Goal: Transaction & Acquisition: Obtain resource

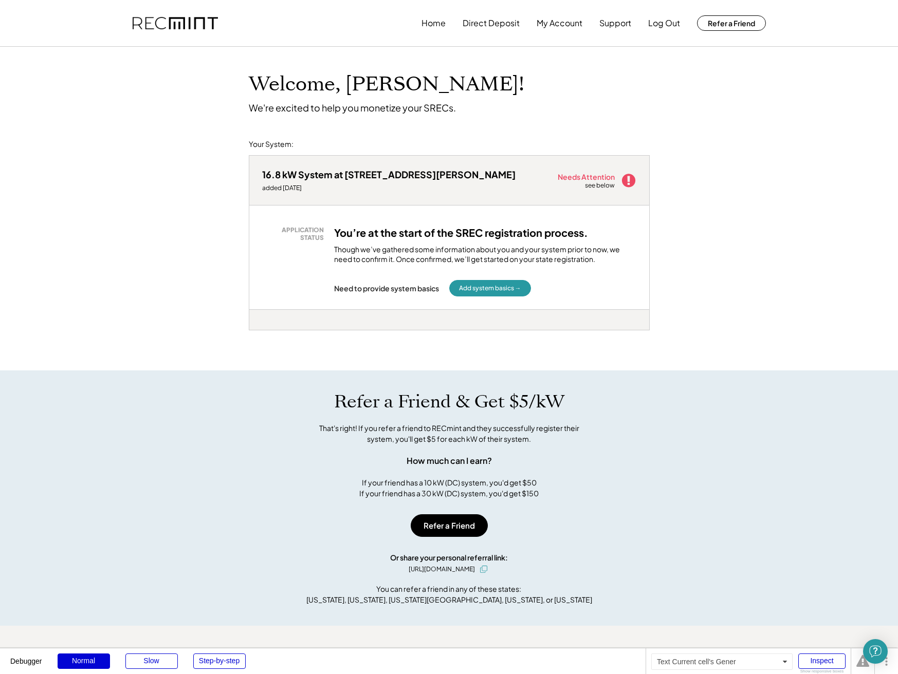
click at [255, 330] on div "bp7yzofc - DC Solar" at bounding box center [263, 332] width 29 height 4
copy div "bp7yzofc"
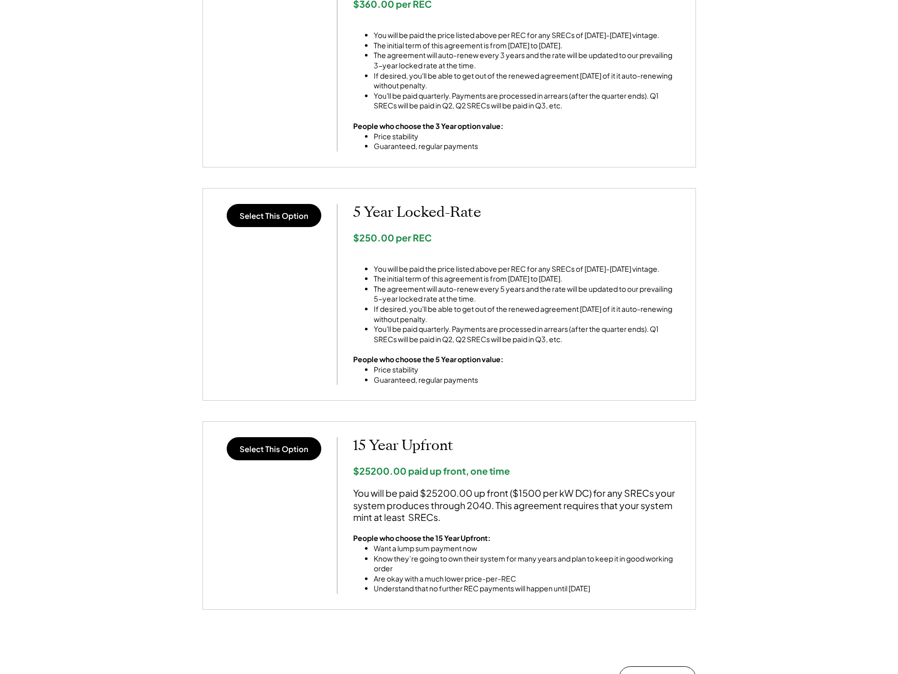
scroll to position [708, 0]
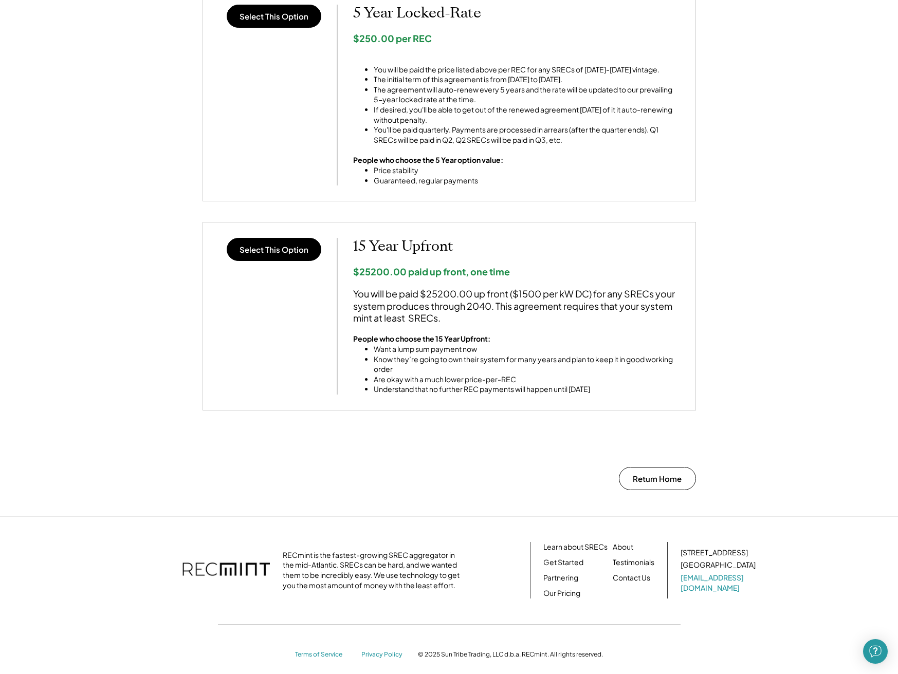
click at [289, 256] on div "Select This Option 15 Year Upfront $25200.00 paid up front, one time You will b…" at bounding box center [448, 316] width 461 height 157
click at [280, 247] on button "Select This Option" at bounding box center [274, 249] width 95 height 23
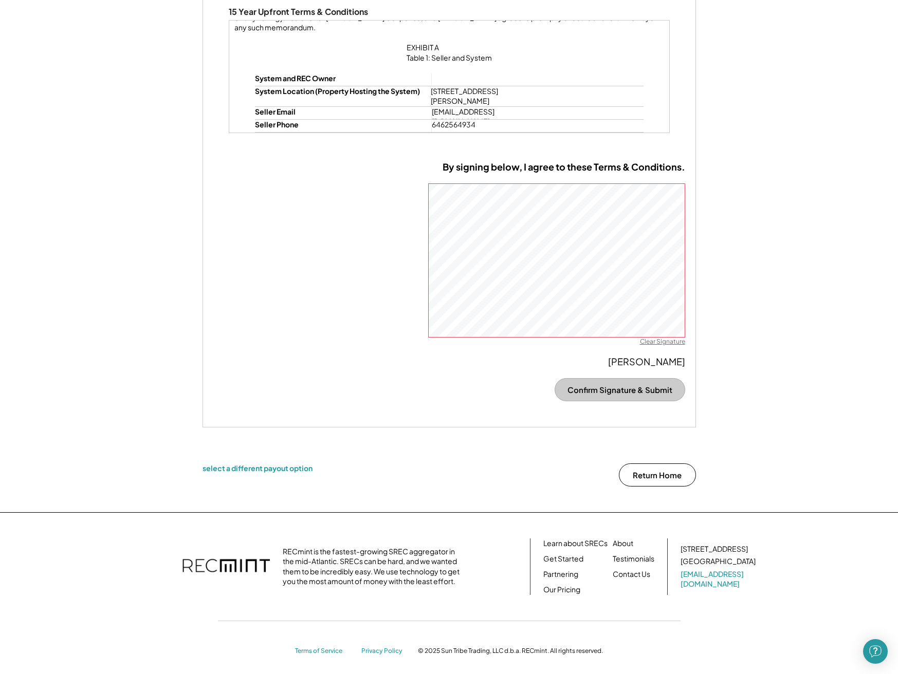
scroll to position [3190, 0]
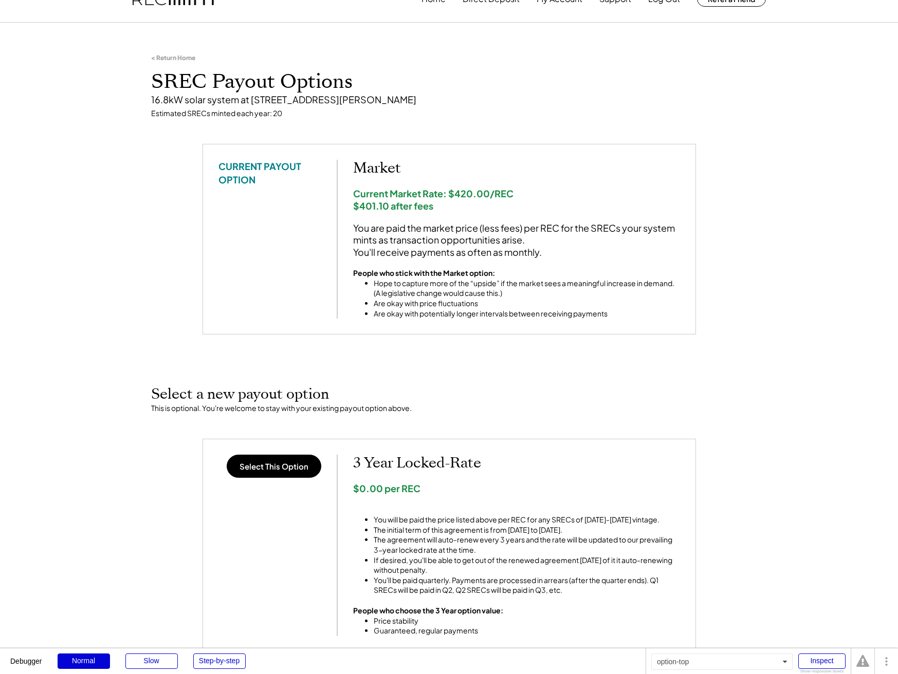
scroll to position [862, 0]
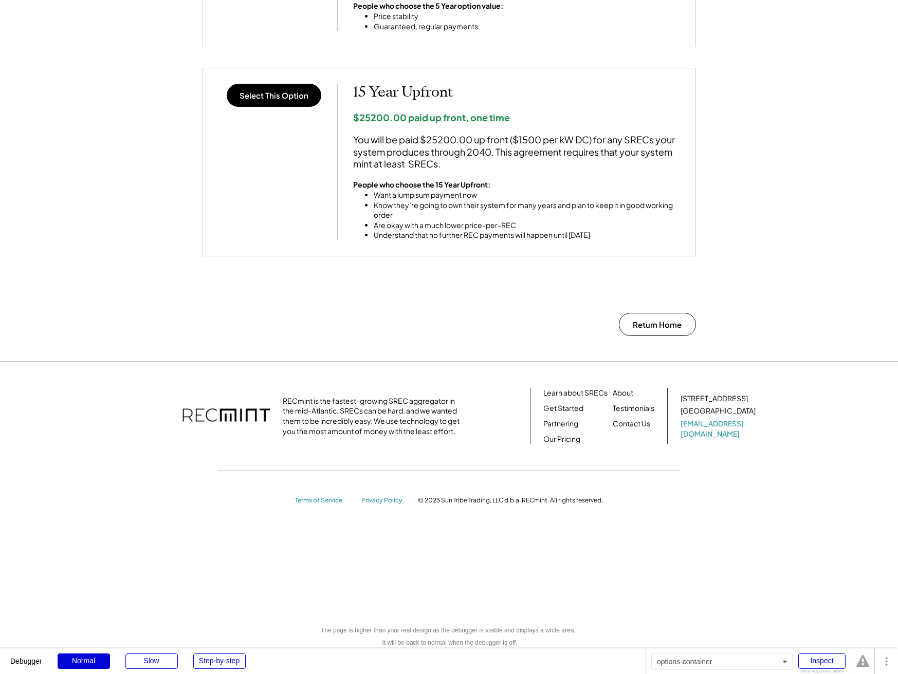
click at [277, 98] on button "Select This Option" at bounding box center [274, 95] width 95 height 23
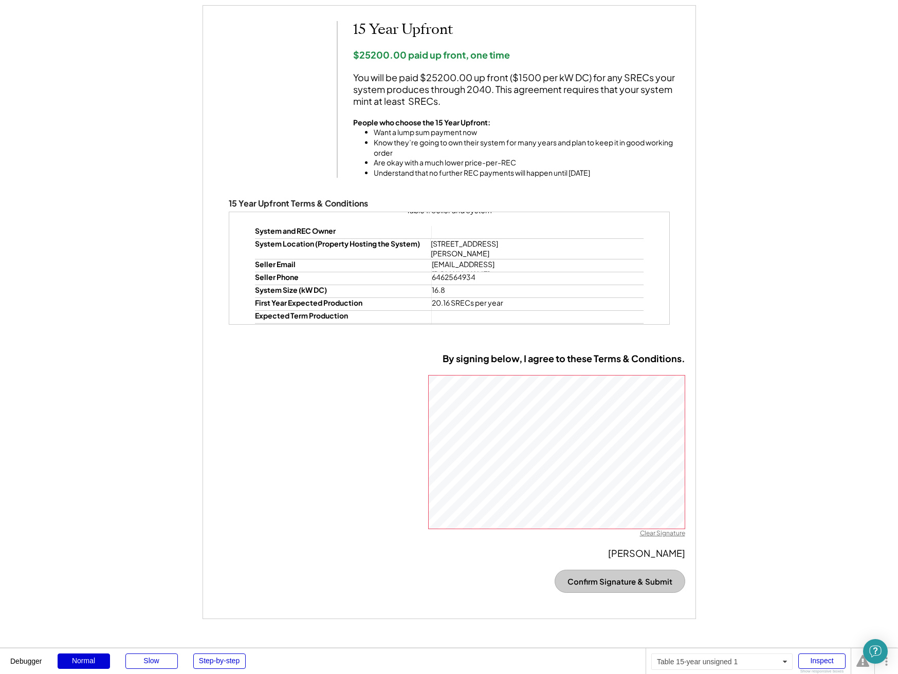
scroll to position [3211, 0]
click at [814, 657] on div "Inspect" at bounding box center [821, 660] width 47 height 15
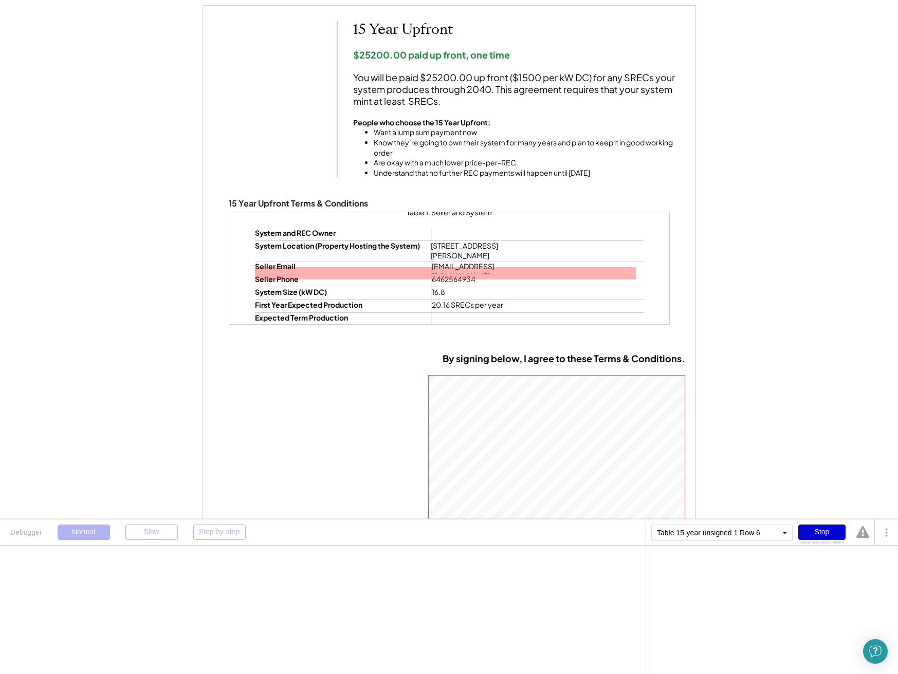
click at [439, 313] on div at bounding box center [529, 319] width 194 height 12
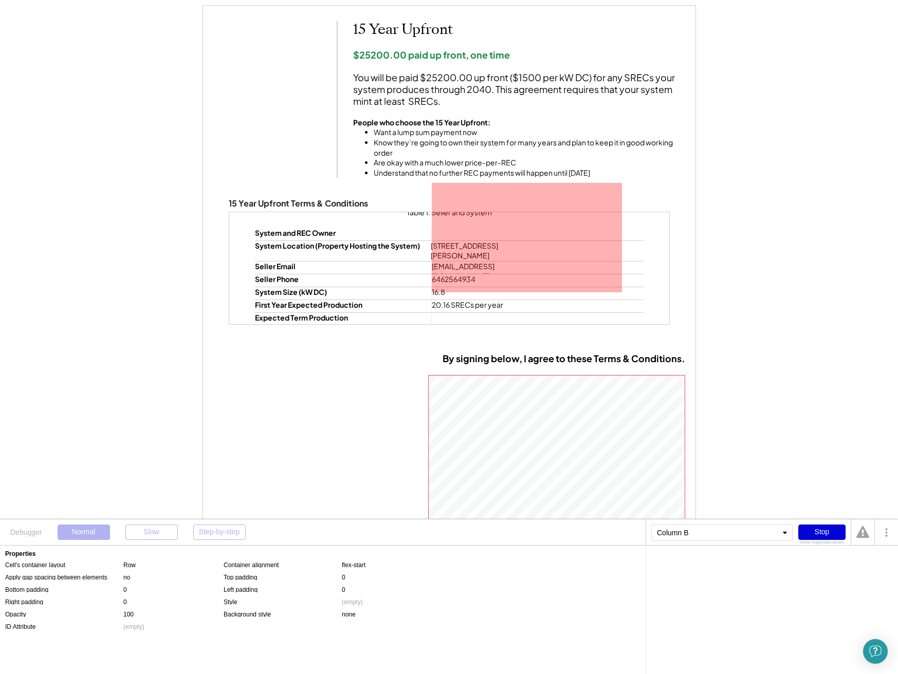
click at [702, 536] on div "Column B" at bounding box center [721, 533] width 141 height 16
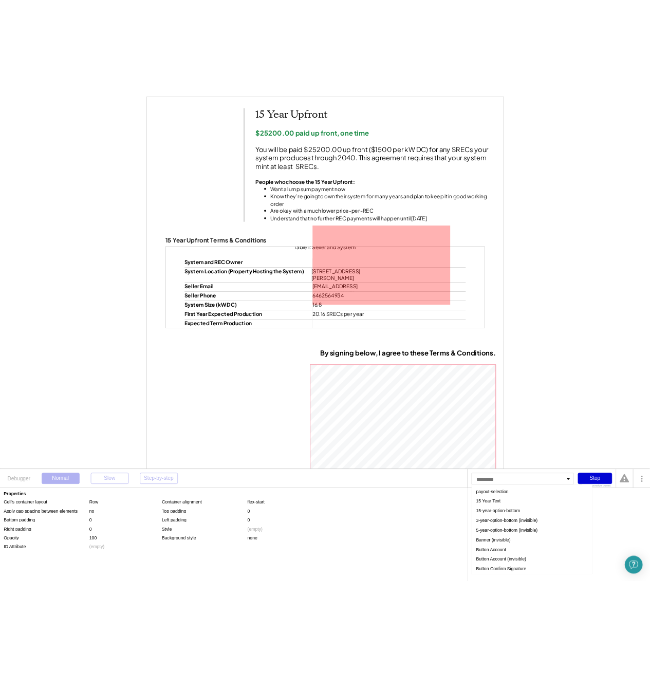
scroll to position [0, 0]
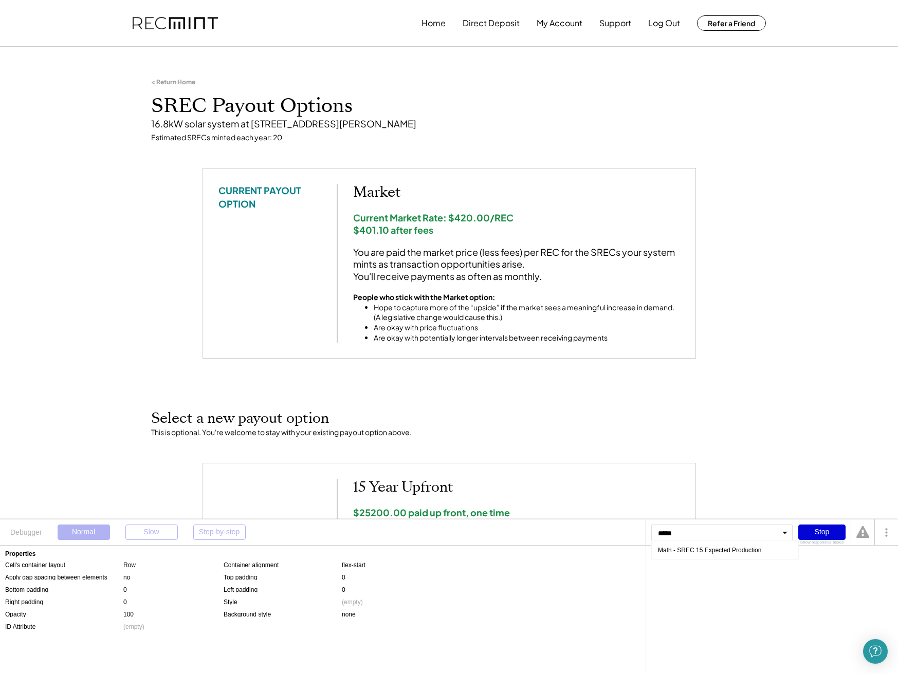
type input "******"
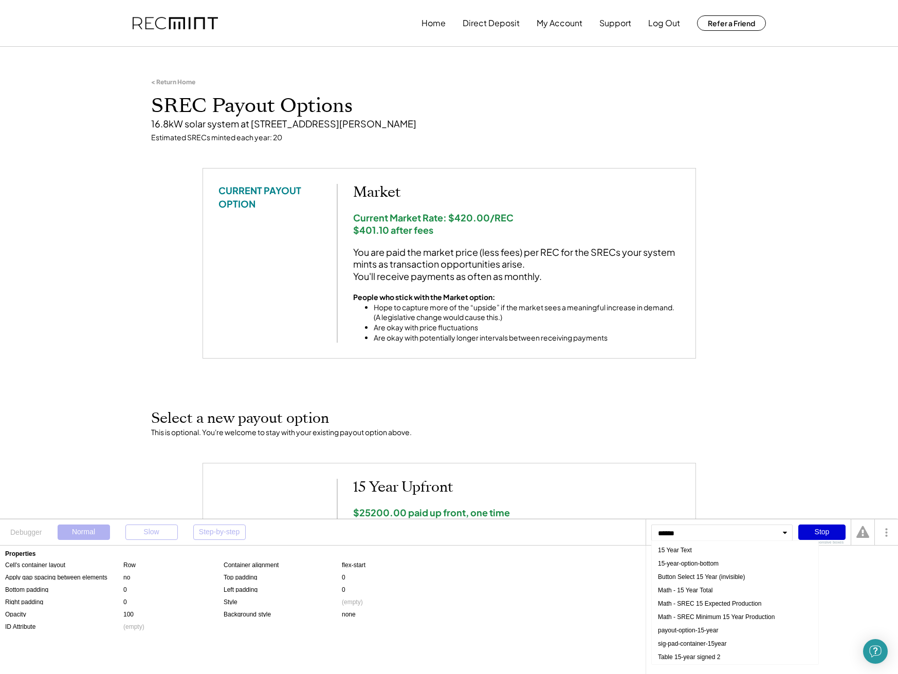
type input "*******"
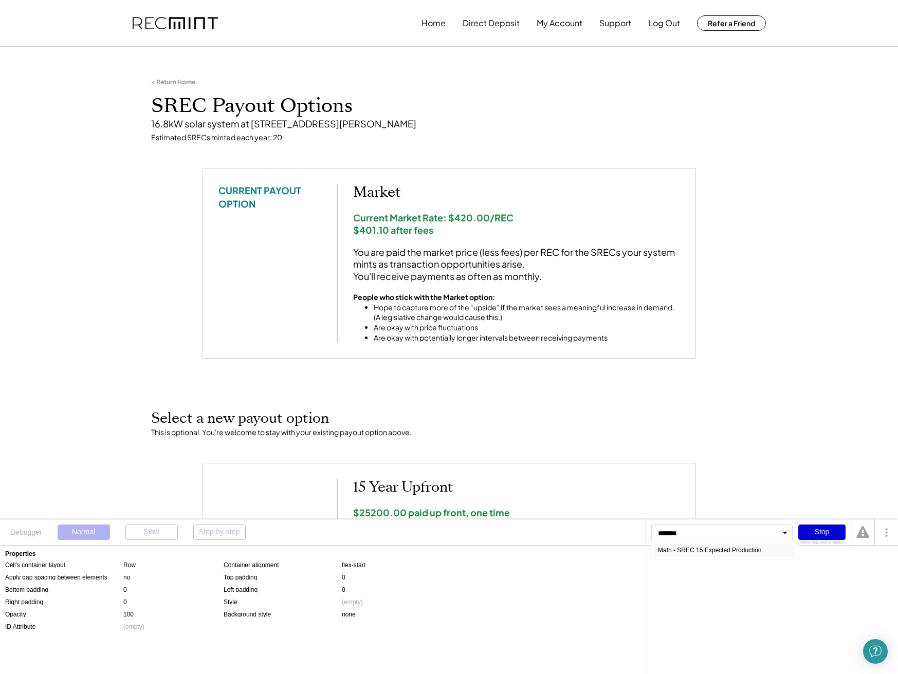
click at [722, 552] on div "Math - SREC 15 Expected Production" at bounding box center [724, 550] width 141 height 13
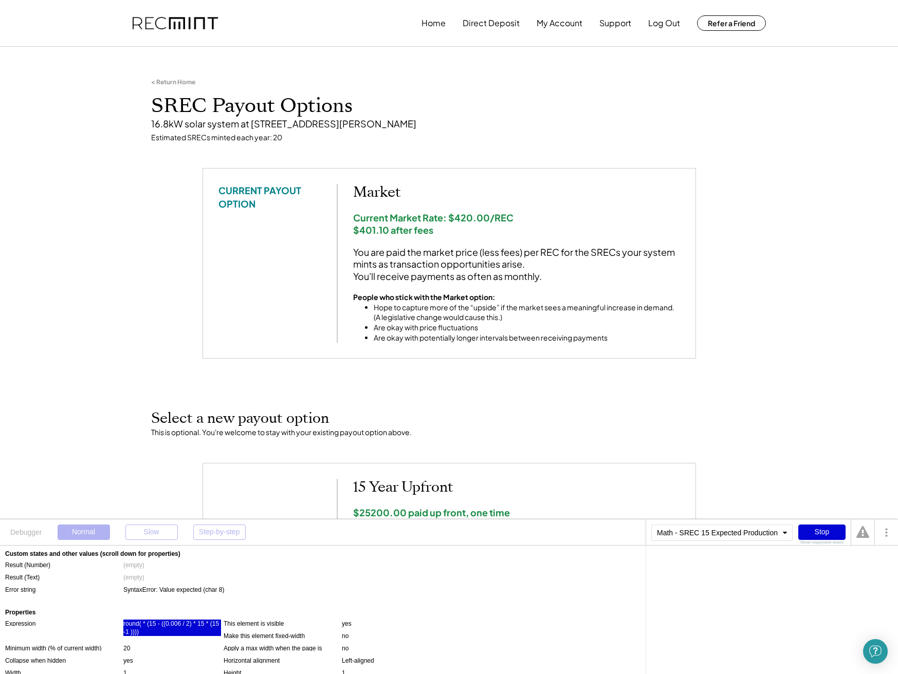
click at [142, 626] on div "round( * (15 - ((0.006 / 2) * 15 * (15 -1 ))))" at bounding box center [172, 628] width 98 height 16
click at [725, 565] on div "Math - SREC Start Year Production" at bounding box center [717, 564] width 96 height 6
click at [790, 568] on div "round( Math - SREC Start Year Production 's Result (Number) * (15 - ((0.006 / 2…" at bounding box center [771, 567] width 241 height 21
click at [792, 563] on div "'s Result (Number)" at bounding box center [790, 564] width 51 height 6
click at [742, 540] on div "Math - SREC 15 Expected Production" at bounding box center [721, 533] width 141 height 16
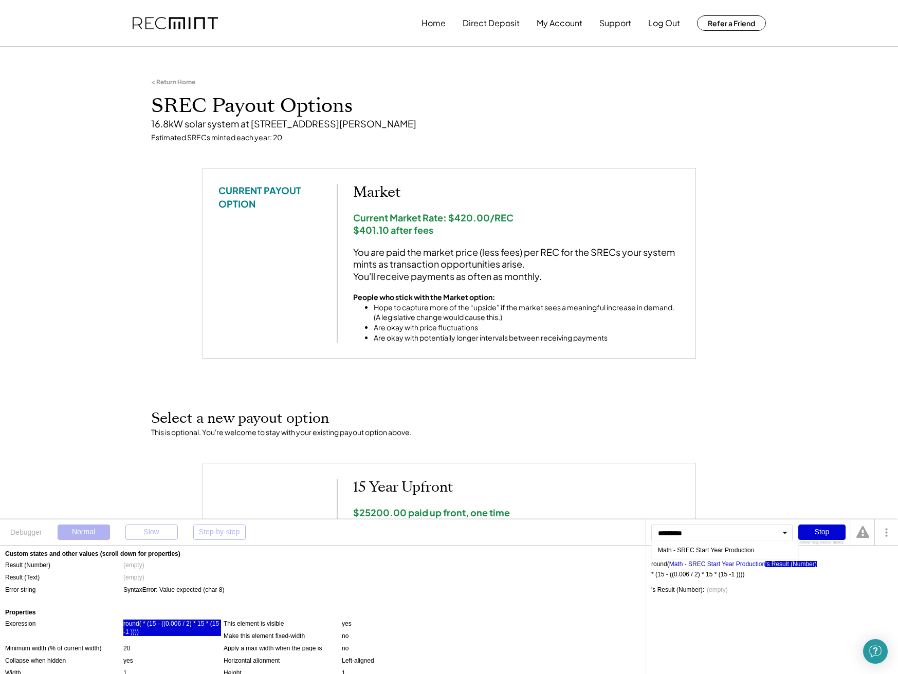
type input "**********"
click at [700, 549] on div "Math - SREC Start Year Production" at bounding box center [724, 550] width 141 height 13
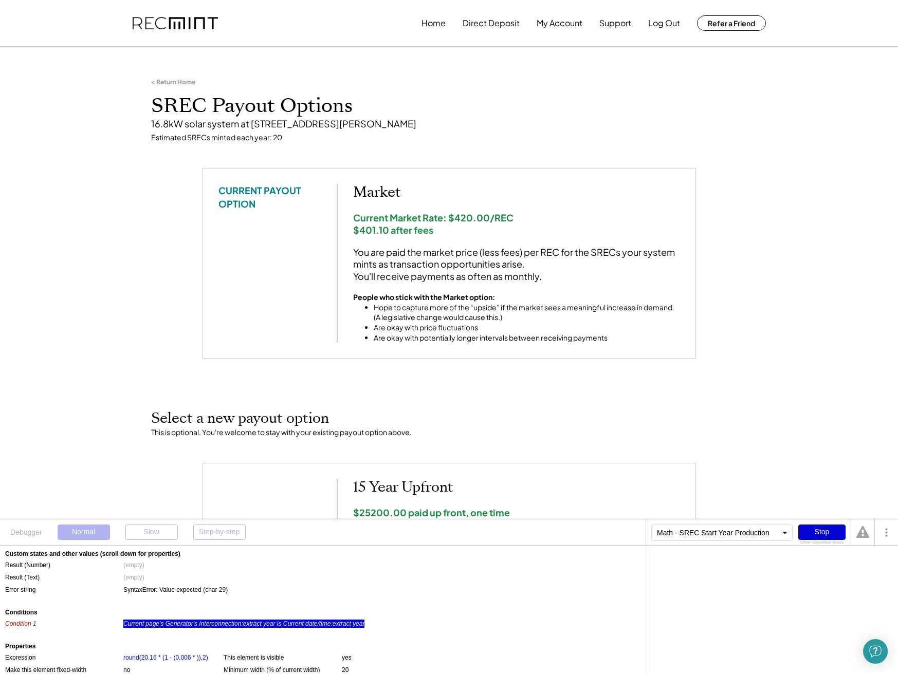
click at [192, 626] on div "Current page's Generator's Interconnection:extract year is Current date/time:ex…" at bounding box center [243, 624] width 241 height 8
click at [745, 564] on div "'s Interconnection" at bounding box center [745, 564] width 48 height 6
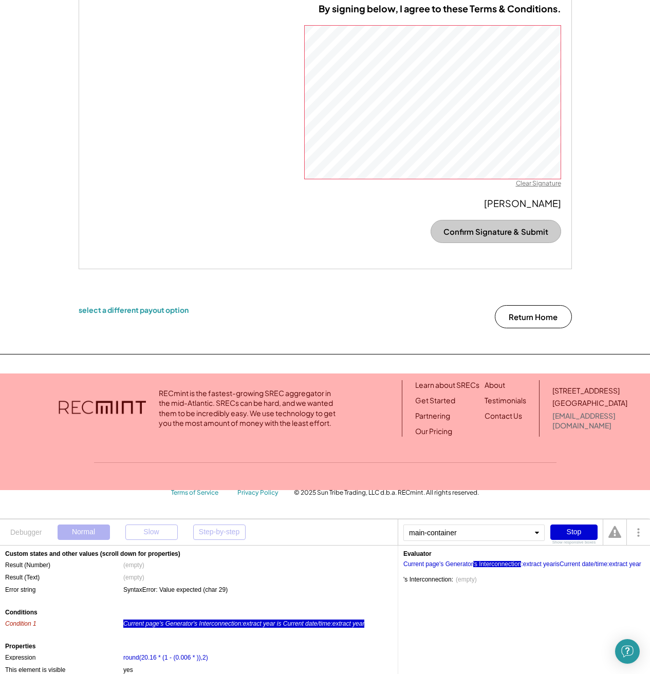
scroll to position [804, 0]
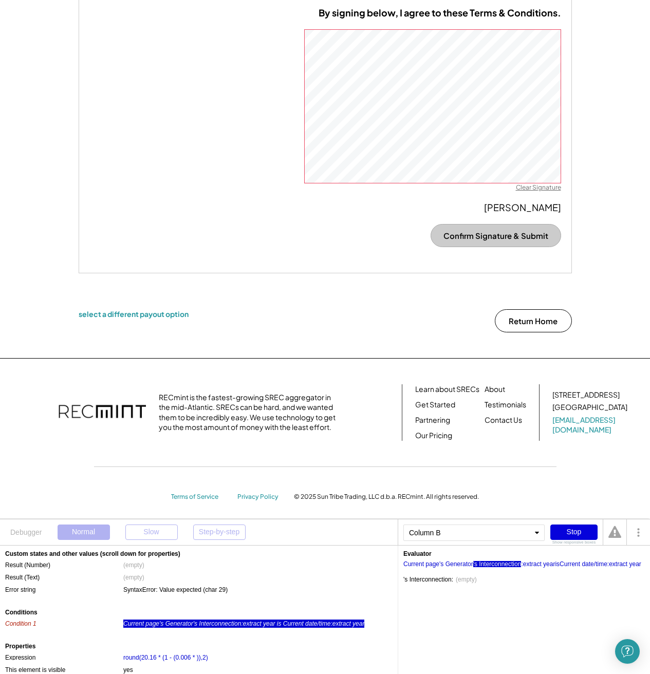
click at [572, 533] on div "Stop" at bounding box center [573, 532] width 47 height 15
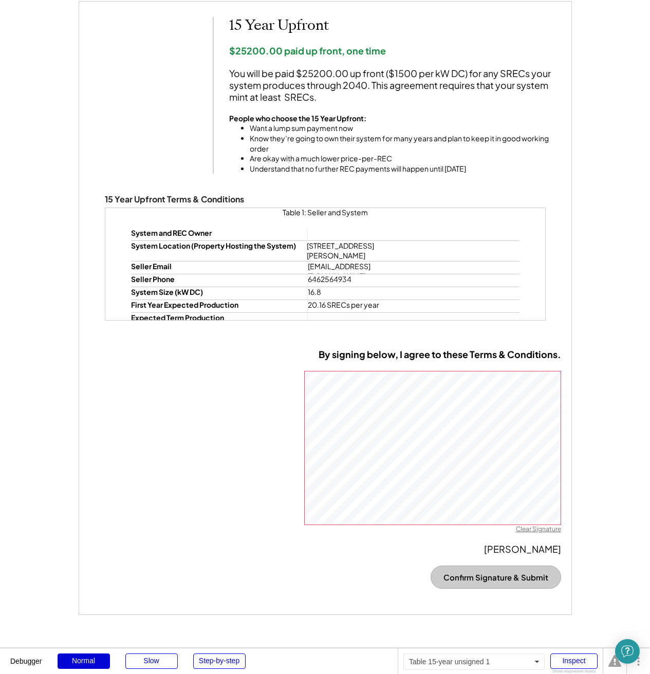
scroll to position [3205, 0]
